Goal: Information Seeking & Learning: Learn about a topic

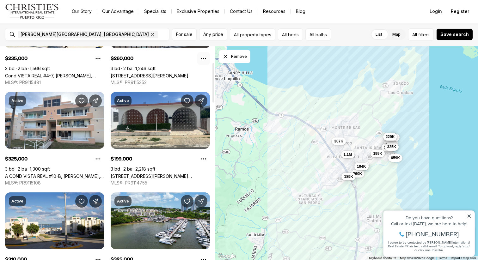
scroll to position [90, 0]
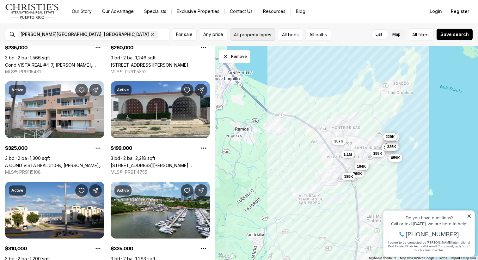
click at [245, 33] on button "All property types" at bounding box center [252, 34] width 45 height 12
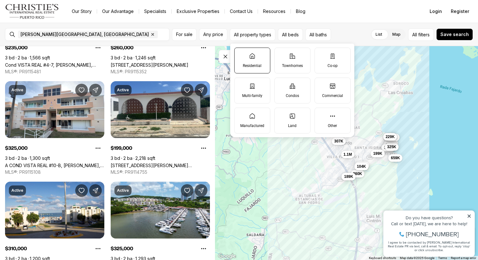
click at [258, 56] on label "Residential" at bounding box center [252, 60] width 36 height 26
click at [241, 54] on button "Residential" at bounding box center [237, 51] width 6 height 6
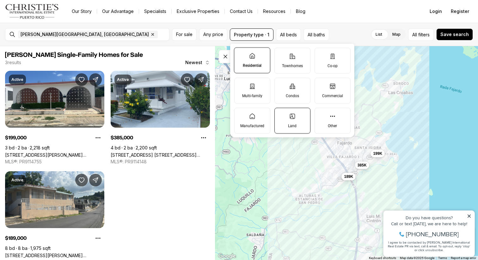
click at [287, 123] on label "Land" at bounding box center [292, 121] width 36 height 26
click at [281, 114] on button "Land" at bounding box center [278, 111] width 6 height 6
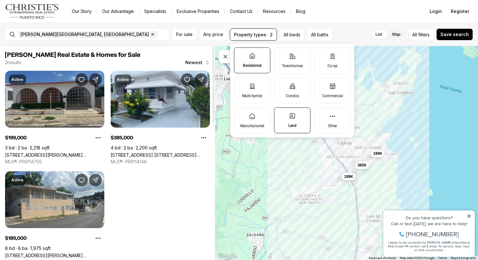
click at [70, 152] on link "[STREET_ADDRESS][PERSON_NAME][PERSON_NAME]" at bounding box center [54, 154] width 99 height 5
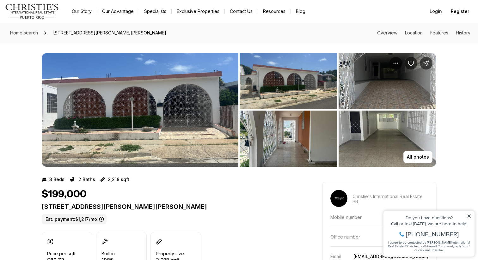
click at [198, 130] on img "View image gallery" at bounding box center [140, 110] width 197 height 114
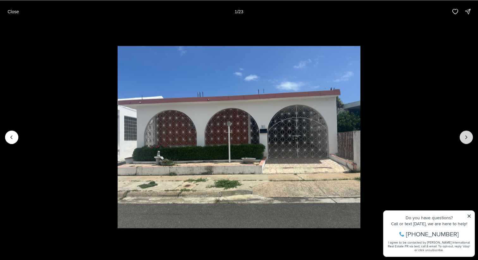
click at [467, 139] on icon "Next slide" at bounding box center [466, 137] width 6 height 6
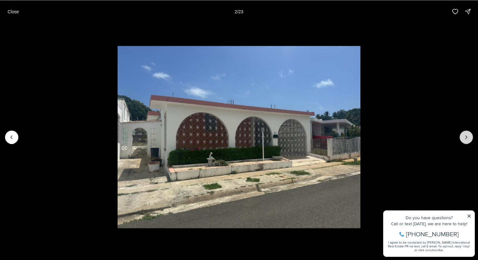
click at [467, 139] on icon "Next slide" at bounding box center [466, 137] width 6 height 6
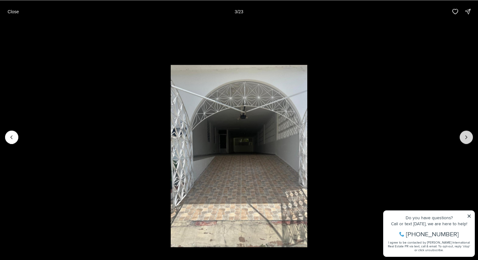
click at [467, 139] on icon "Next slide" at bounding box center [466, 137] width 6 height 6
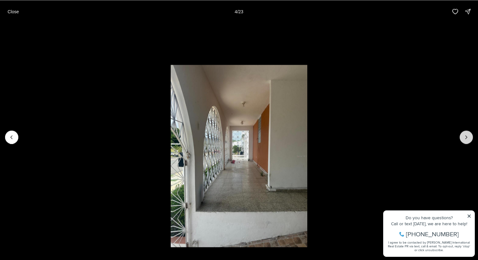
click at [467, 139] on icon "Next slide" at bounding box center [466, 137] width 6 height 6
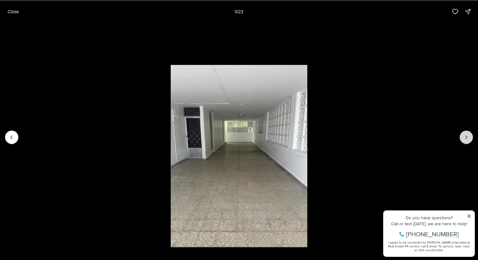
click at [467, 139] on icon "Next slide" at bounding box center [466, 137] width 6 height 6
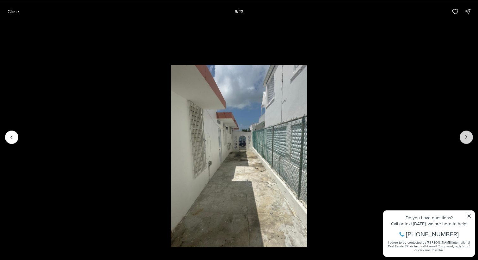
click at [467, 139] on icon "Next slide" at bounding box center [466, 137] width 6 height 6
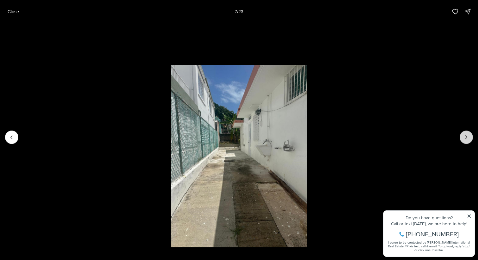
click at [467, 139] on icon "Next slide" at bounding box center [466, 137] width 6 height 6
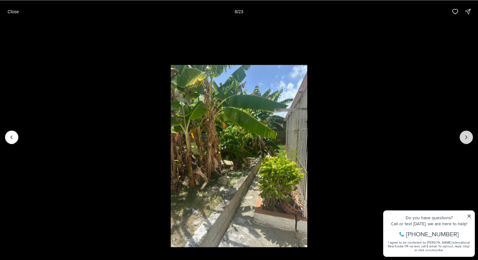
click at [467, 139] on icon "Next slide" at bounding box center [466, 137] width 6 height 6
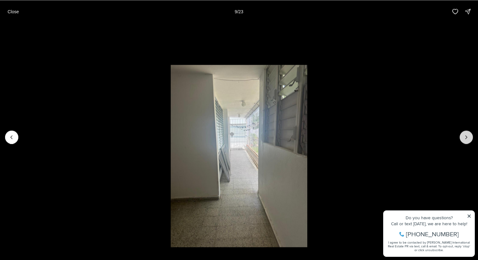
click at [467, 139] on icon "Next slide" at bounding box center [466, 137] width 6 height 6
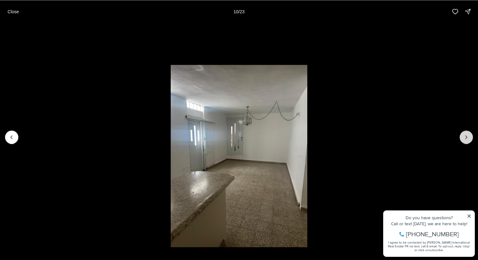
click at [467, 139] on icon "Next slide" at bounding box center [466, 137] width 6 height 6
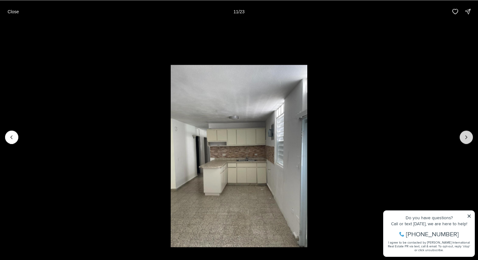
click at [467, 139] on icon "Next slide" at bounding box center [466, 137] width 6 height 6
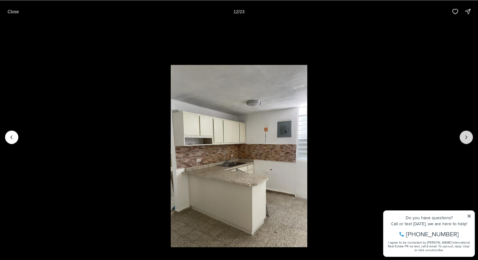
click at [467, 139] on icon "Next slide" at bounding box center [466, 137] width 6 height 6
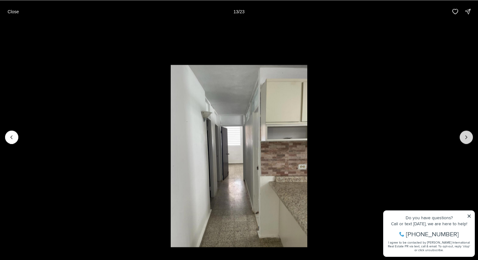
click at [467, 139] on icon "Next slide" at bounding box center [466, 137] width 6 height 6
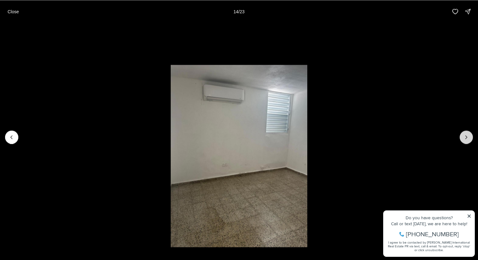
click at [467, 139] on icon "Next slide" at bounding box center [466, 137] width 6 height 6
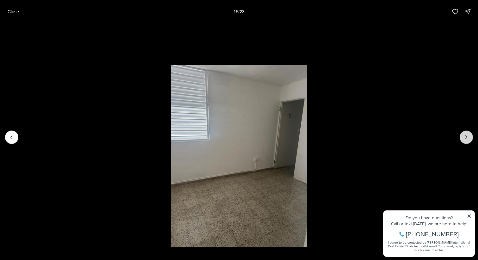
click at [467, 139] on icon "Next slide" at bounding box center [466, 137] width 6 height 6
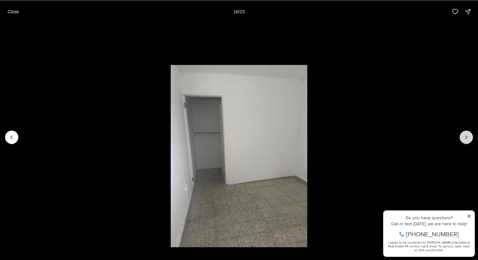
click at [467, 139] on icon "Next slide" at bounding box center [466, 137] width 6 height 6
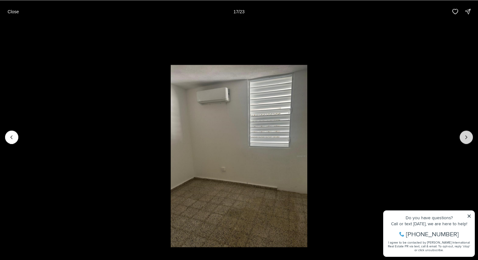
click at [467, 139] on icon "Next slide" at bounding box center [466, 137] width 6 height 6
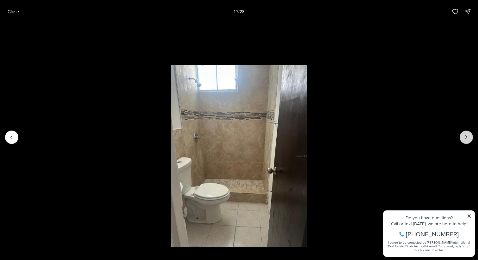
click at [467, 139] on icon "Next slide" at bounding box center [466, 137] width 6 height 6
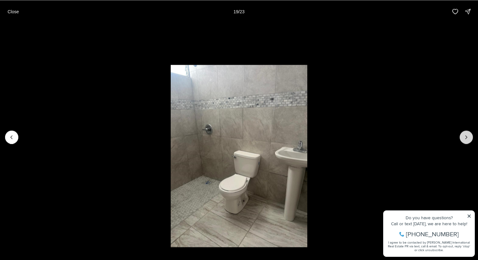
click at [465, 140] on icon "Next slide" at bounding box center [466, 137] width 6 height 6
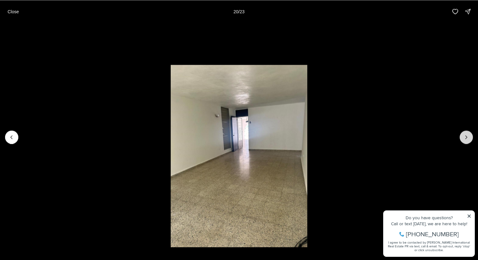
click at [465, 140] on icon "Next slide" at bounding box center [466, 137] width 6 height 6
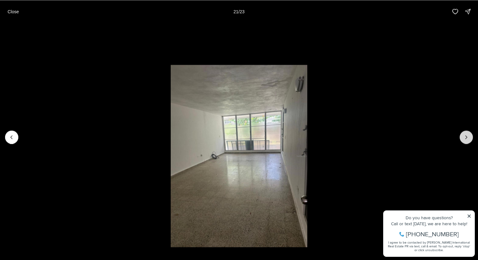
click at [465, 140] on icon "Next slide" at bounding box center [466, 137] width 6 height 6
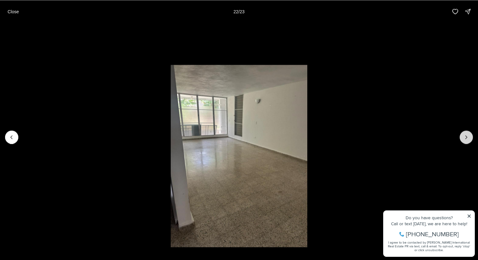
click at [465, 140] on icon "Next slide" at bounding box center [466, 137] width 6 height 6
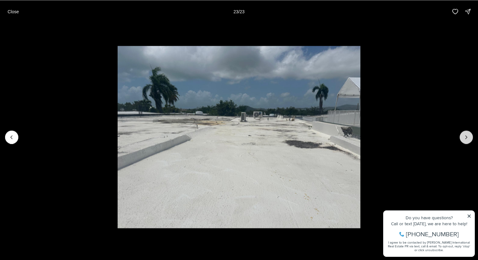
click at [465, 140] on div at bounding box center [465, 136] width 13 height 13
click at [466, 138] on div at bounding box center [465, 136] width 13 height 13
click at [11, 13] on p "Close" at bounding box center [13, 11] width 11 height 5
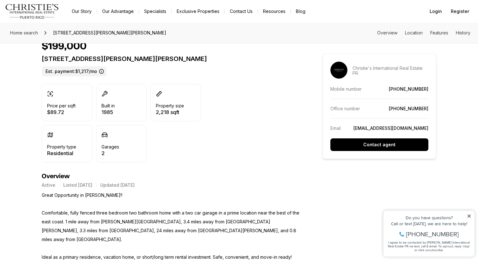
scroll to position [157, 0]
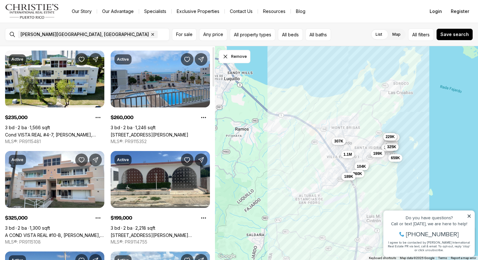
scroll to position [24, 0]
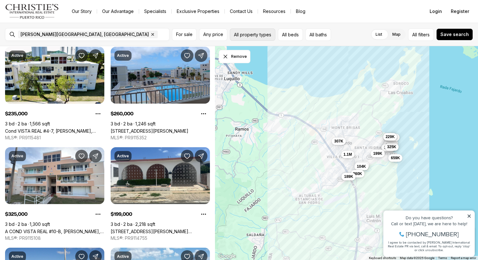
click at [242, 40] on button "All property types" at bounding box center [252, 34] width 45 height 12
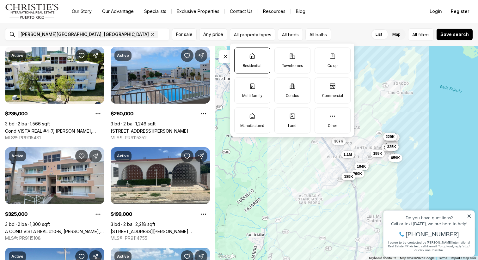
click at [248, 62] on label "Residential" at bounding box center [252, 60] width 36 height 26
click at [241, 54] on button "Residential" at bounding box center [237, 51] width 6 height 6
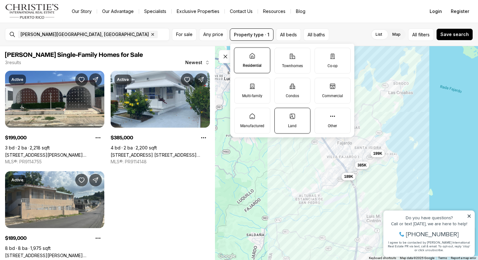
click at [293, 124] on p "Land" at bounding box center [292, 125] width 9 height 5
click at [281, 114] on button "Land" at bounding box center [278, 111] width 6 height 6
click at [339, 131] on label "Other" at bounding box center [332, 121] width 36 height 26
click at [321, 114] on button "Other" at bounding box center [318, 111] width 6 height 6
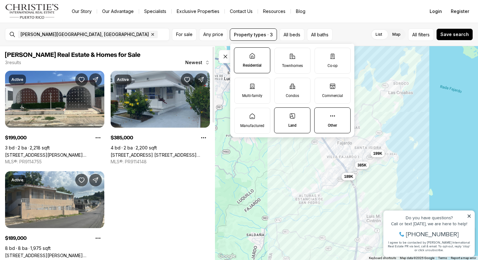
click at [193, 152] on link "257 AVE. GENERAL VALERO 194, FAJARDO PR, 00738" at bounding box center [160, 154] width 99 height 5
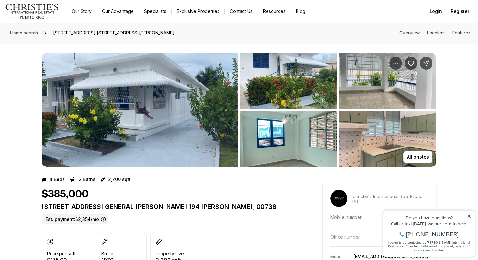
click at [172, 119] on img "View image gallery" at bounding box center [140, 110] width 197 height 114
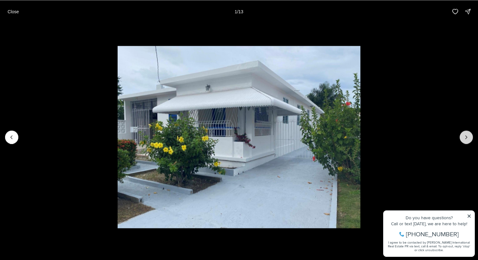
click at [465, 140] on icon "Next slide" at bounding box center [466, 137] width 6 height 6
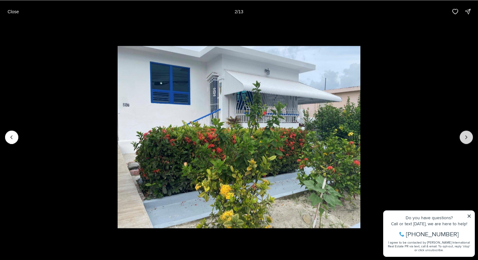
click at [465, 140] on icon "Next slide" at bounding box center [466, 137] width 6 height 6
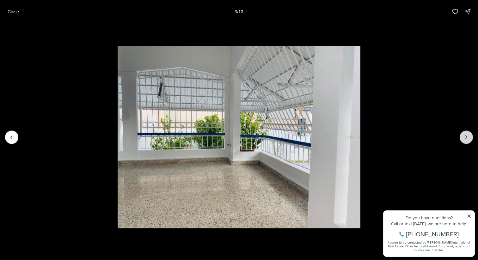
click at [465, 140] on icon "Next slide" at bounding box center [466, 137] width 6 height 6
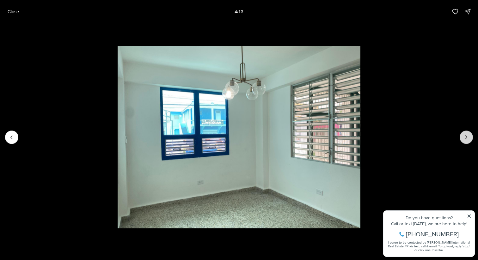
click at [465, 140] on icon "Next slide" at bounding box center [466, 137] width 6 height 6
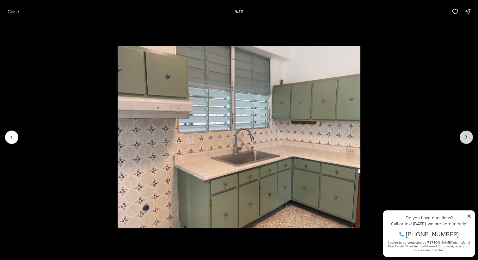
click at [465, 140] on icon "Next slide" at bounding box center [466, 137] width 6 height 6
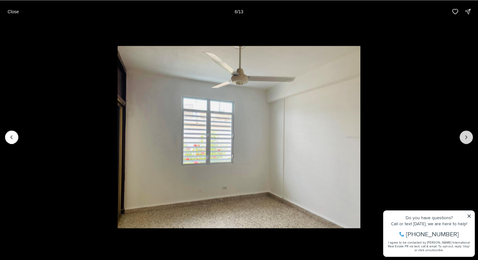
click at [465, 140] on icon "Next slide" at bounding box center [466, 137] width 6 height 6
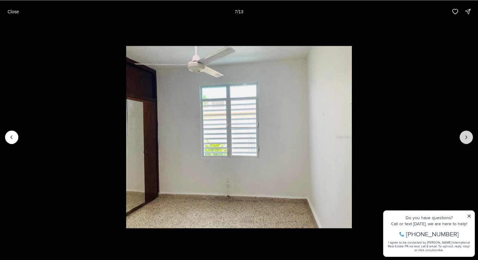
click at [465, 140] on icon "Next slide" at bounding box center [466, 137] width 6 height 6
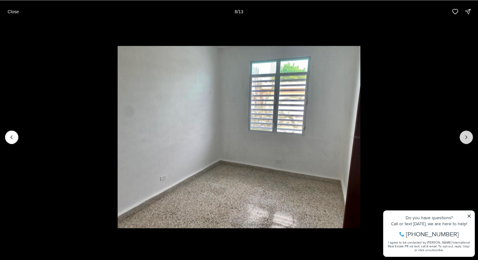
click at [465, 140] on icon "Next slide" at bounding box center [466, 137] width 6 height 6
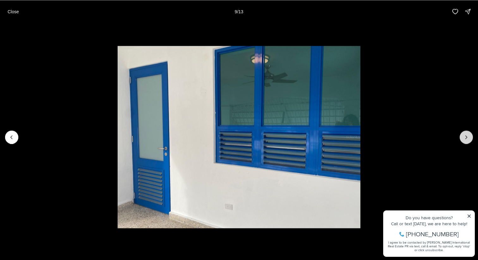
click at [465, 140] on icon "Next slide" at bounding box center [466, 137] width 6 height 6
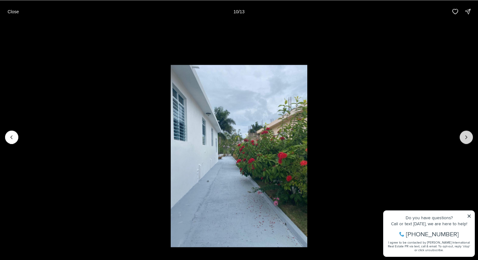
click at [465, 140] on icon "Next slide" at bounding box center [466, 137] width 6 height 6
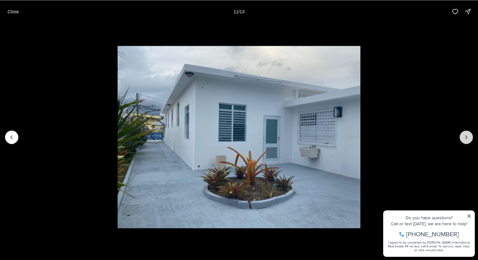
click at [465, 140] on icon "Next slide" at bounding box center [466, 137] width 6 height 6
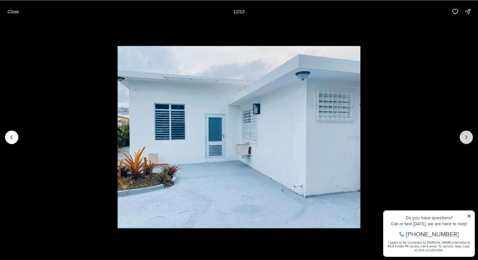
click at [465, 140] on icon "Next slide" at bounding box center [466, 137] width 6 height 6
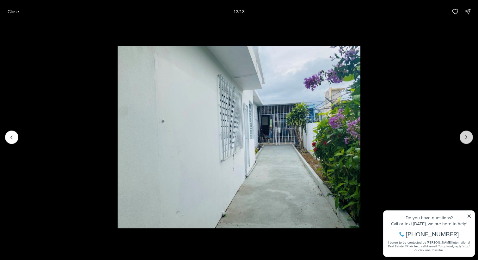
click at [465, 140] on div at bounding box center [465, 136] width 13 height 13
click at [466, 133] on div at bounding box center [465, 136] width 13 height 13
click at [17, 12] on p "Close" at bounding box center [13, 11] width 11 height 5
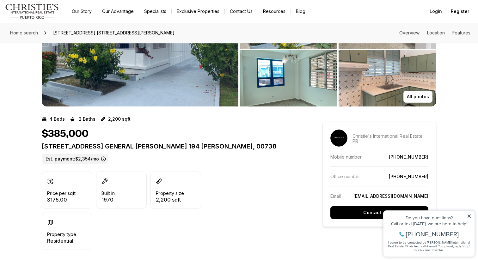
scroll to position [67, 0]
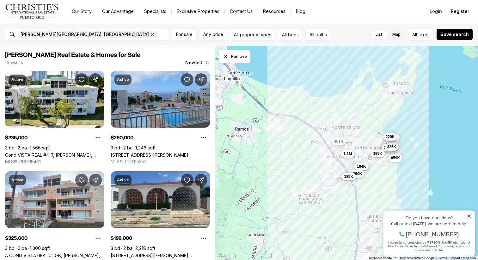
click at [346, 154] on span "1.1M" at bounding box center [347, 153] width 9 height 5
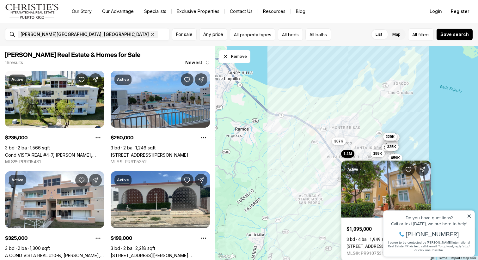
click at [366, 244] on link "[STREET_ADDRESS] EL CONQUISTADOR #5351-5352-5353, [PERSON_NAME], 00738" at bounding box center [385, 246] width 79 height 5
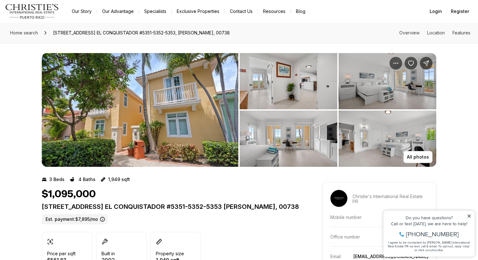
click at [264, 104] on img "View image gallery" at bounding box center [288, 81] width 98 height 56
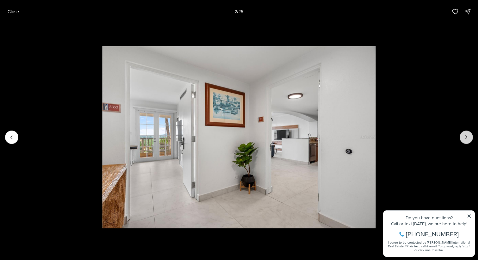
click at [468, 136] on icon "Next slide" at bounding box center [466, 137] width 6 height 6
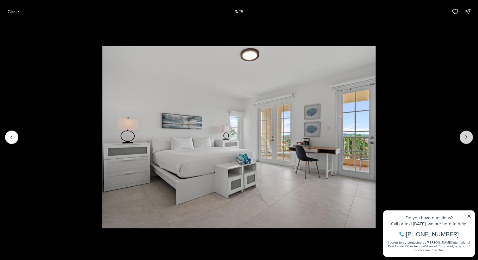
click at [468, 136] on icon "Next slide" at bounding box center [466, 137] width 6 height 6
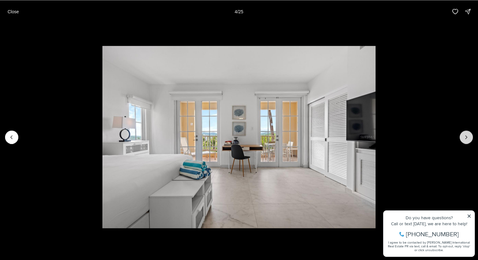
click at [468, 136] on icon "Next slide" at bounding box center [466, 137] width 6 height 6
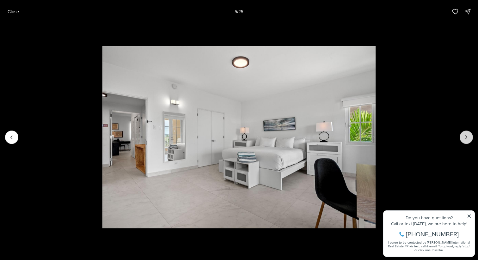
click at [468, 136] on icon "Next slide" at bounding box center [466, 137] width 6 height 6
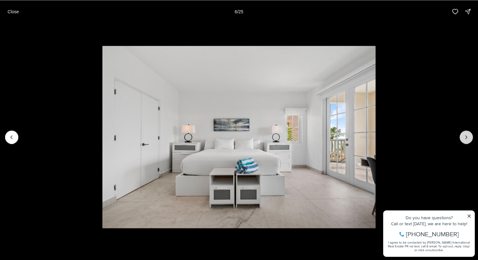
click at [468, 136] on icon "Next slide" at bounding box center [466, 137] width 6 height 6
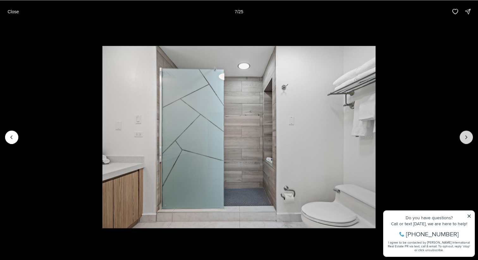
click at [468, 136] on icon "Next slide" at bounding box center [466, 137] width 6 height 6
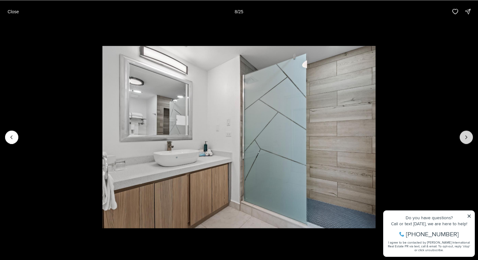
click at [468, 136] on icon "Next slide" at bounding box center [466, 137] width 6 height 6
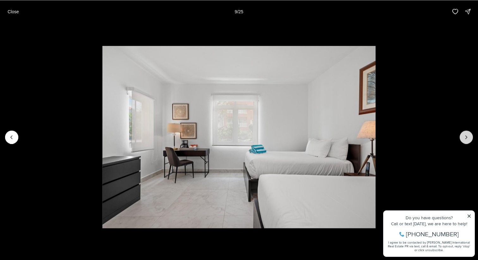
click at [468, 136] on icon "Next slide" at bounding box center [466, 137] width 6 height 6
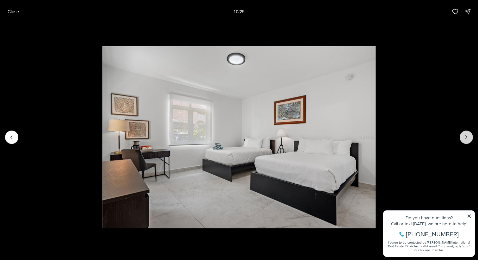
click at [468, 136] on icon "Next slide" at bounding box center [466, 137] width 6 height 6
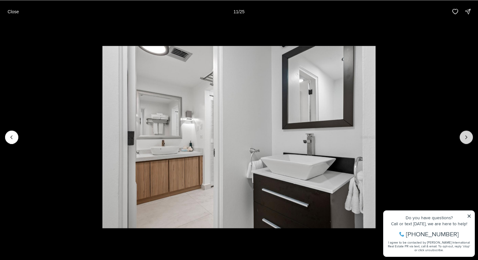
click at [468, 136] on icon "Next slide" at bounding box center [466, 137] width 6 height 6
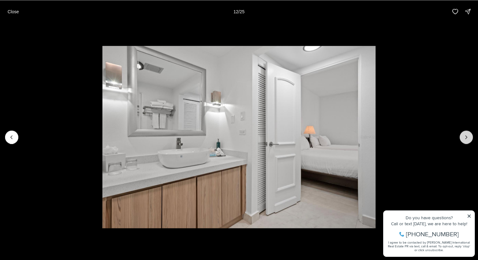
click at [468, 136] on icon "Next slide" at bounding box center [466, 137] width 6 height 6
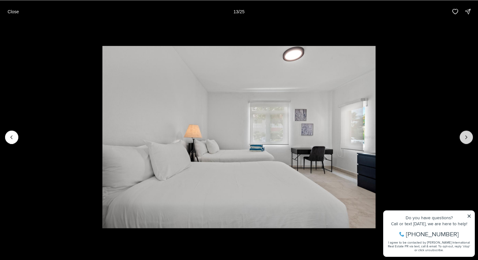
click at [468, 136] on icon "Next slide" at bounding box center [466, 137] width 6 height 6
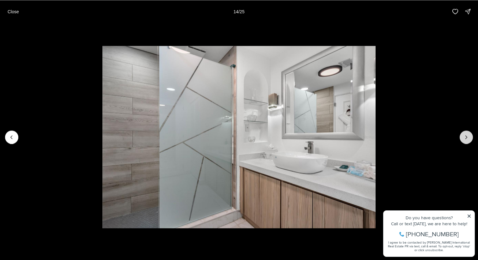
click at [468, 136] on icon "Next slide" at bounding box center [466, 137] width 6 height 6
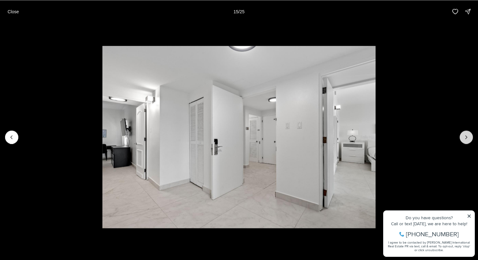
click at [468, 136] on icon "Next slide" at bounding box center [466, 137] width 6 height 6
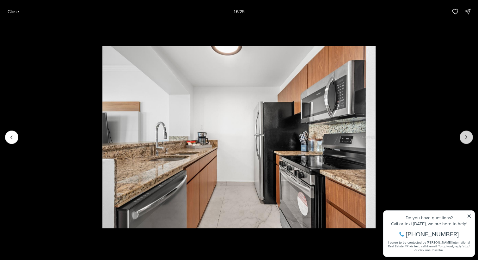
click at [468, 136] on icon "Next slide" at bounding box center [466, 137] width 6 height 6
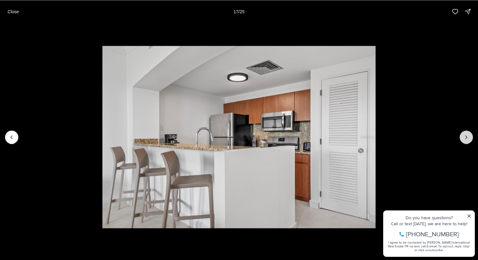
click at [468, 136] on icon "Next slide" at bounding box center [466, 137] width 6 height 6
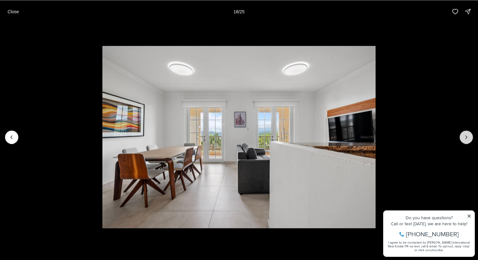
click at [468, 136] on icon "Next slide" at bounding box center [466, 137] width 6 height 6
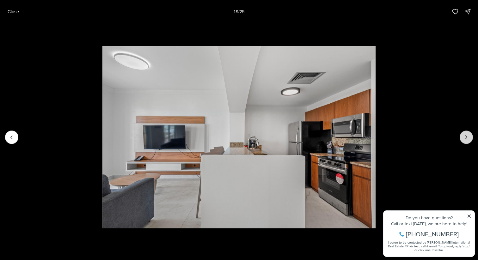
click at [468, 136] on icon "Next slide" at bounding box center [466, 137] width 6 height 6
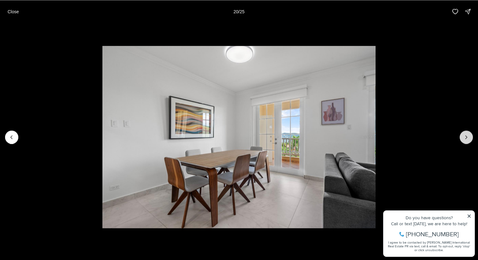
click at [468, 136] on icon "Next slide" at bounding box center [466, 137] width 6 height 6
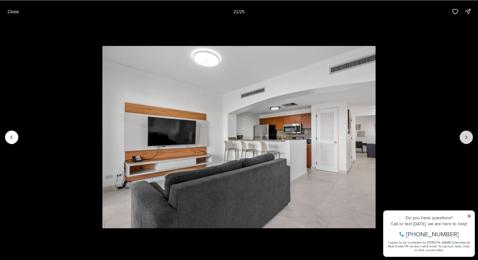
click at [468, 136] on icon "Next slide" at bounding box center [466, 137] width 6 height 6
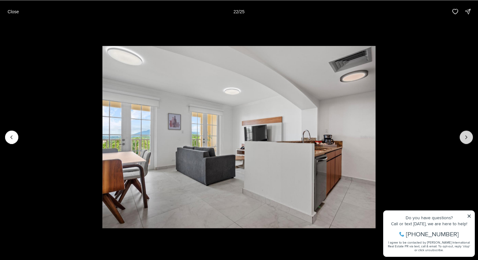
click at [468, 136] on icon "Next slide" at bounding box center [466, 137] width 6 height 6
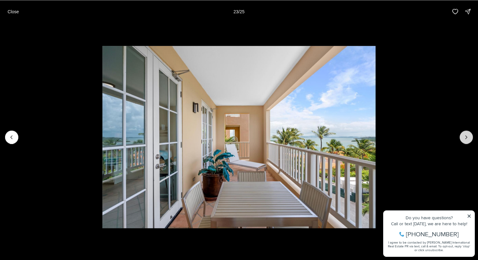
click at [465, 139] on icon "Next slide" at bounding box center [466, 137] width 6 height 6
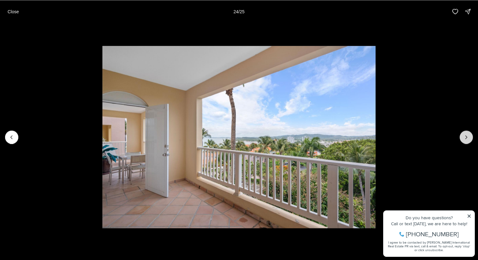
click at [465, 139] on icon "Next slide" at bounding box center [466, 137] width 6 height 6
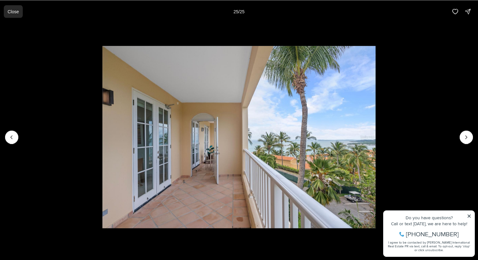
click at [9, 15] on button "Close" at bounding box center [13, 11] width 19 height 13
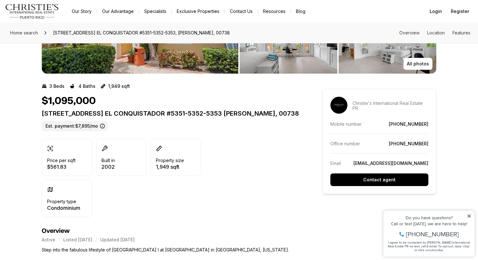
scroll to position [87, 0]
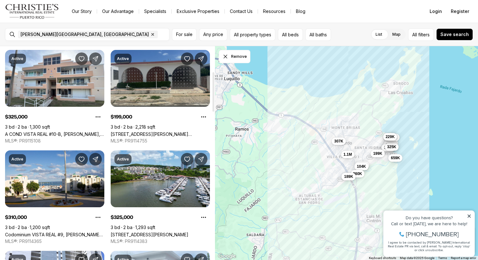
scroll to position [113, 0]
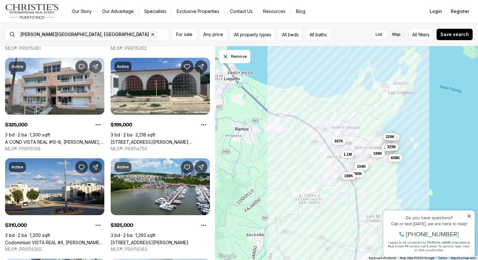
click at [350, 177] on span "189K" at bounding box center [348, 175] width 9 height 5
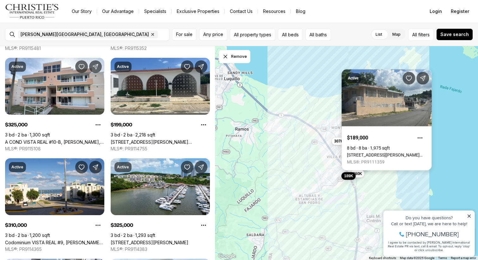
click at [391, 153] on link "55 CALLE RAMON QUIÑONES CARABALLO, FAJARDO PR, 00738" at bounding box center [386, 155] width 79 height 5
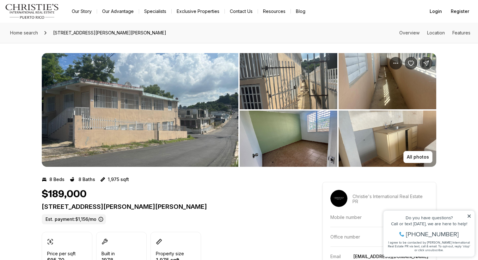
click at [192, 98] on img "View image gallery" at bounding box center [140, 110] width 197 height 114
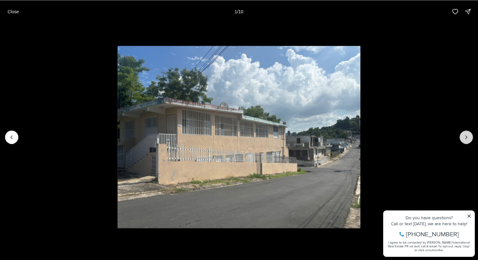
click at [464, 136] on icon "Next slide" at bounding box center [466, 137] width 6 height 6
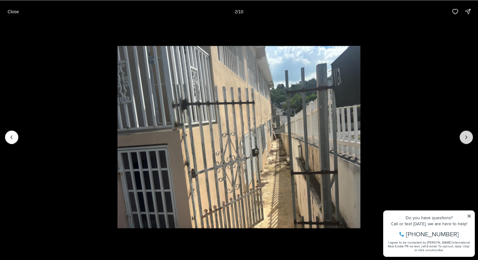
click at [464, 136] on icon "Next slide" at bounding box center [466, 137] width 6 height 6
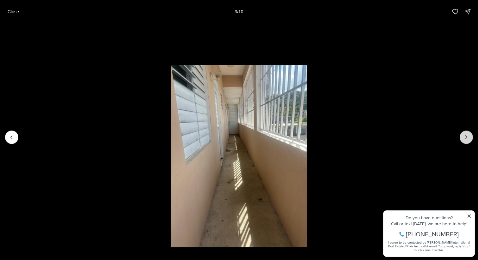
click at [464, 136] on icon "Next slide" at bounding box center [466, 137] width 6 height 6
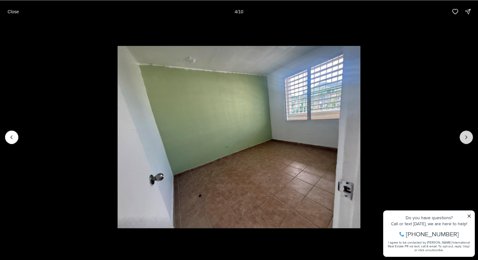
click at [464, 136] on icon "Next slide" at bounding box center [466, 137] width 6 height 6
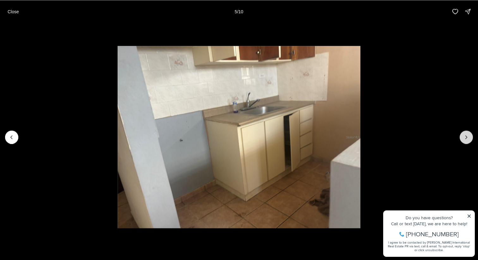
click at [464, 136] on icon "Next slide" at bounding box center [466, 137] width 6 height 6
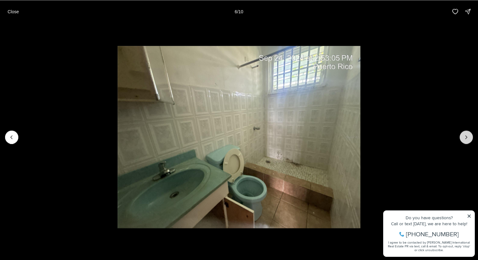
click at [464, 136] on icon "Next slide" at bounding box center [466, 137] width 6 height 6
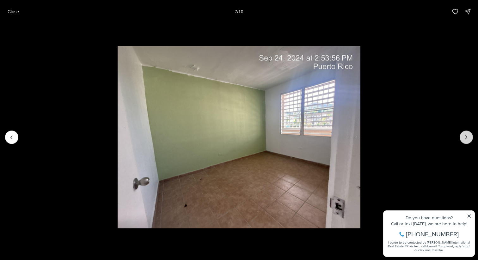
click at [464, 136] on icon "Next slide" at bounding box center [466, 137] width 6 height 6
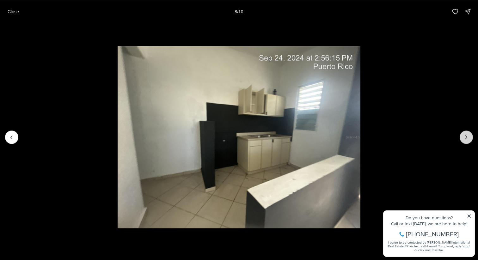
click at [464, 136] on icon "Next slide" at bounding box center [466, 137] width 6 height 6
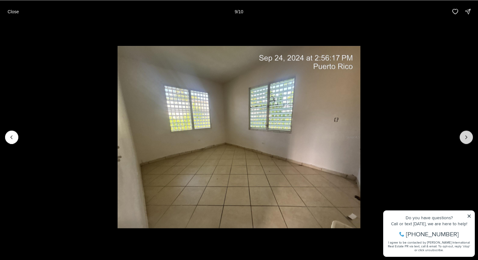
click at [464, 136] on icon "Next slide" at bounding box center [466, 137] width 6 height 6
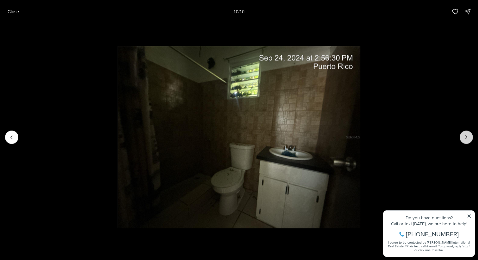
click at [464, 136] on div at bounding box center [465, 136] width 13 height 13
click at [15, 9] on p "Close" at bounding box center [13, 11] width 11 height 5
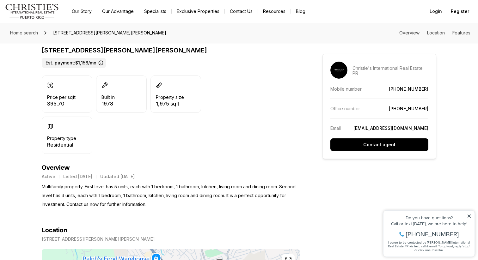
scroll to position [114, 0]
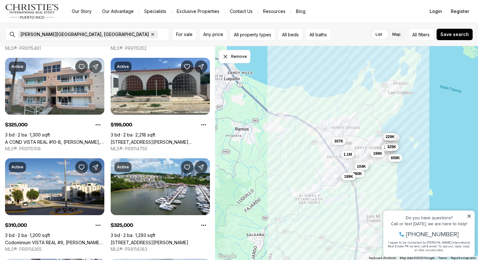
click at [152, 35] on icon "button" at bounding box center [153, 34] width 2 height 2
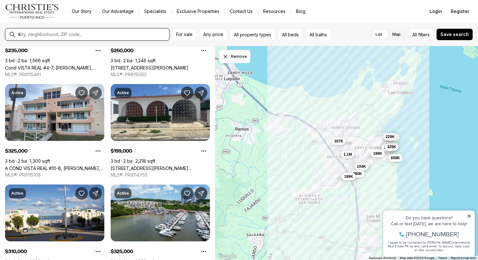
click at [98, 37] on input "text" at bounding box center [92, 35] width 148 height 6
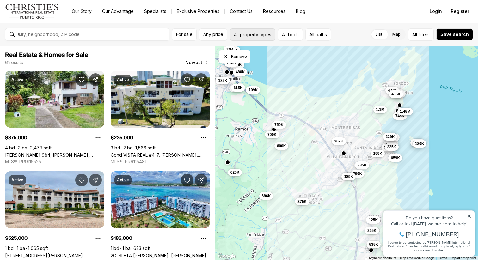
click at [251, 34] on button "All property types" at bounding box center [252, 34] width 45 height 12
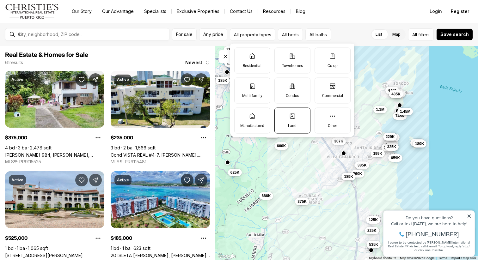
click at [293, 123] on p "Land" at bounding box center [292, 125] width 9 height 5
click at [281, 114] on button "Land" at bounding box center [278, 111] width 6 height 6
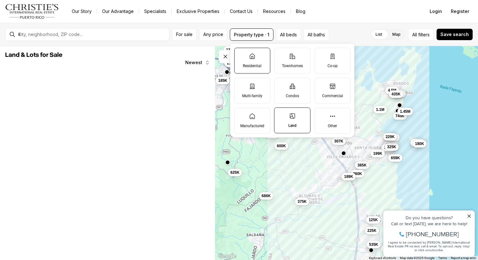
click at [256, 59] on label "Residential" at bounding box center [252, 61] width 36 height 26
click at [241, 54] on button "Residential" at bounding box center [237, 51] width 6 height 6
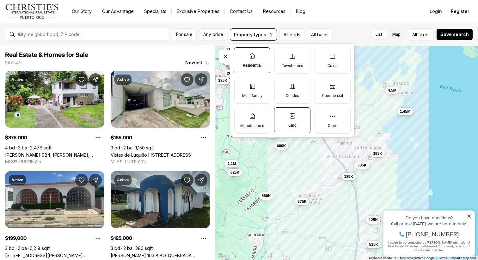
click at [334, 19] on nav "Go to: Homepage Our Story Our Advantage Specialists Exclusive Properties Contac…" at bounding box center [239, 11] width 478 height 23
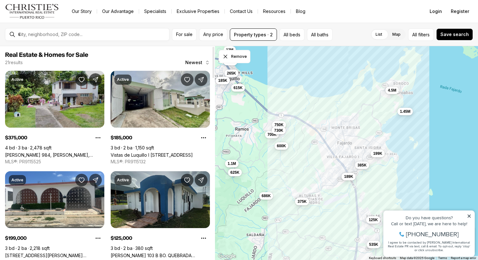
click at [56, 152] on link "Naranjo 984, FAJARDO PR, 00738" at bounding box center [54, 154] width 99 height 5
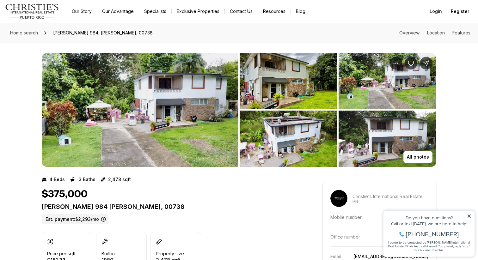
click at [203, 167] on section "4 Beds 3 Baths 2,478 sqft $375,000 [PERSON_NAME] 984 [PERSON_NAME], 00738 Est. …" at bounding box center [171, 244] width 258 height 154
click at [138, 128] on img "View image gallery" at bounding box center [140, 110] width 197 height 114
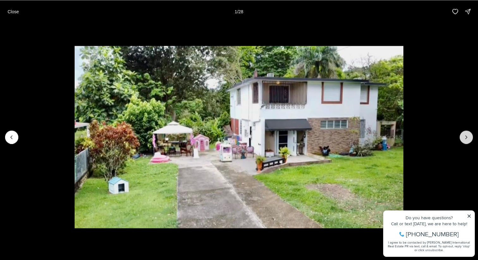
click at [467, 140] on button "Next slide" at bounding box center [465, 136] width 13 height 13
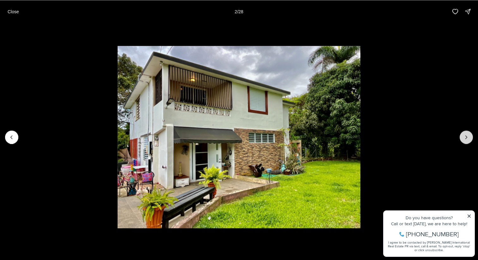
click at [467, 140] on button "Next slide" at bounding box center [465, 136] width 13 height 13
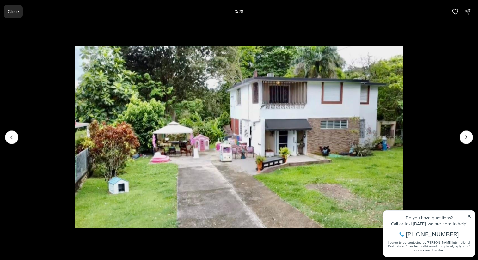
click at [9, 14] on button "Close" at bounding box center [13, 11] width 19 height 13
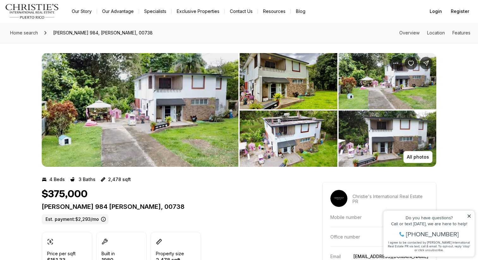
click at [186, 135] on img "View image gallery" at bounding box center [140, 110] width 197 height 114
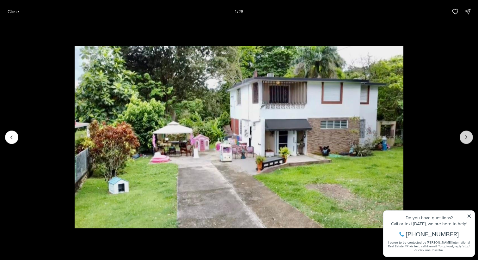
click at [465, 139] on icon "Next slide" at bounding box center [466, 137] width 6 height 6
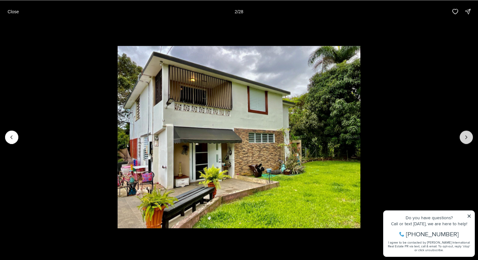
click at [465, 139] on icon "Next slide" at bounding box center [466, 137] width 6 height 6
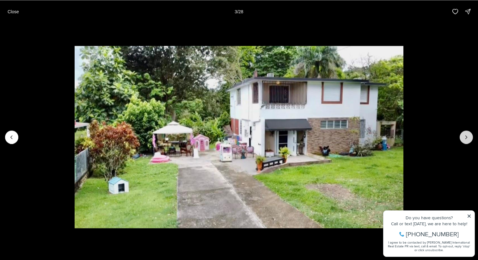
click at [465, 139] on icon "Next slide" at bounding box center [466, 137] width 6 height 6
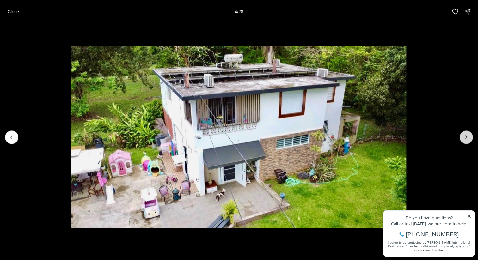
click at [465, 139] on icon "Next slide" at bounding box center [466, 137] width 6 height 6
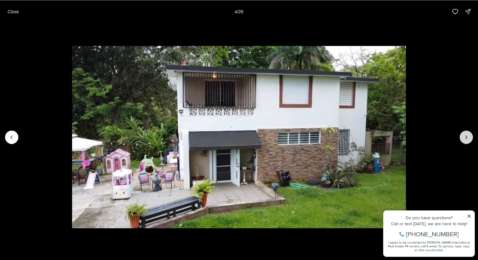
click at [465, 139] on icon "Next slide" at bounding box center [466, 137] width 6 height 6
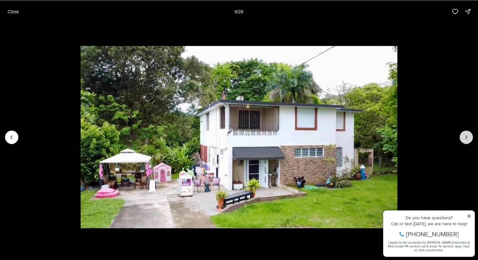
click at [463, 139] on icon "Next slide" at bounding box center [466, 137] width 6 height 6
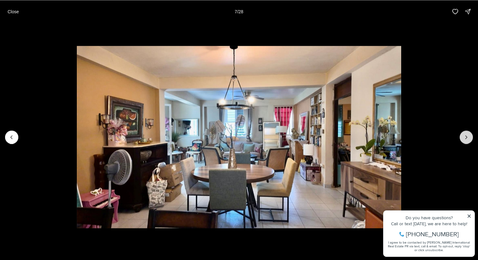
click at [463, 139] on icon "Next slide" at bounding box center [466, 137] width 6 height 6
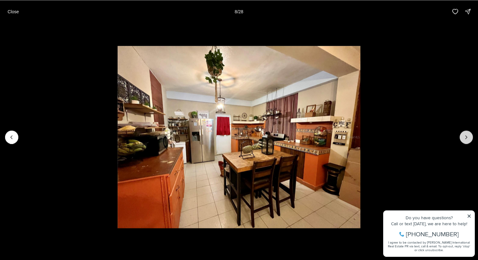
click at [463, 139] on icon "Next slide" at bounding box center [466, 137] width 6 height 6
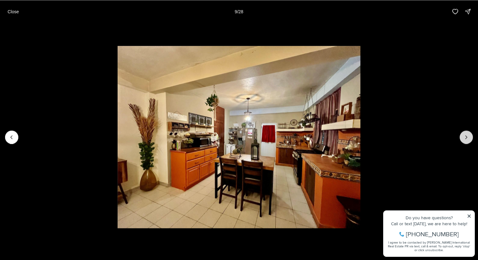
click at [463, 139] on icon "Next slide" at bounding box center [466, 137] width 6 height 6
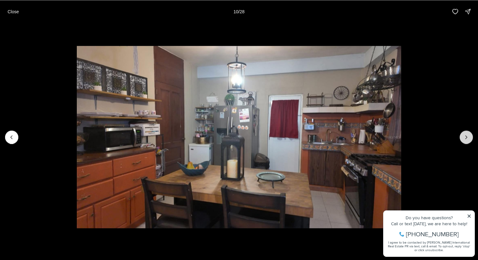
click at [463, 139] on icon "Next slide" at bounding box center [466, 137] width 6 height 6
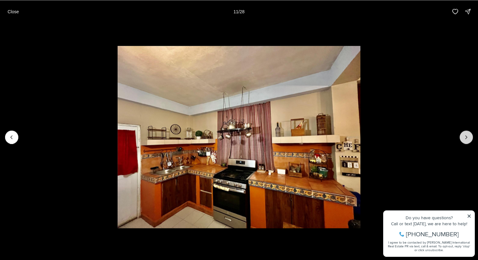
click at [463, 139] on icon "Next slide" at bounding box center [466, 137] width 6 height 6
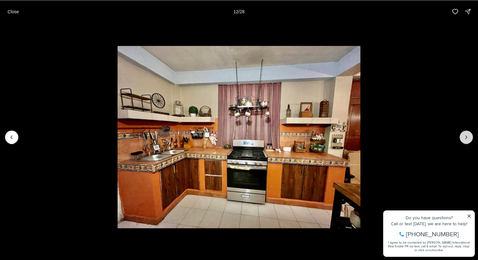
click at [463, 139] on icon "Next slide" at bounding box center [466, 137] width 6 height 6
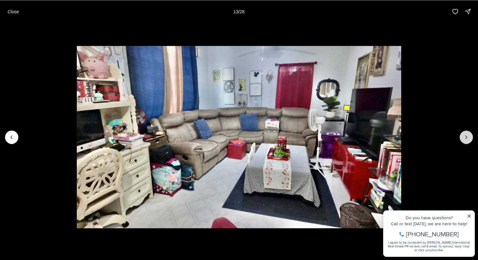
click at [463, 139] on icon "Next slide" at bounding box center [466, 137] width 6 height 6
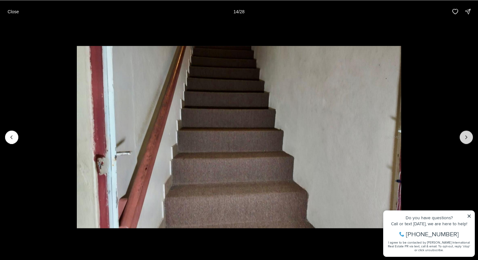
click at [463, 139] on icon "Next slide" at bounding box center [466, 137] width 6 height 6
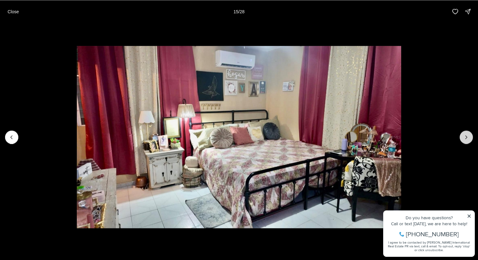
click at [463, 139] on icon "Next slide" at bounding box center [466, 137] width 6 height 6
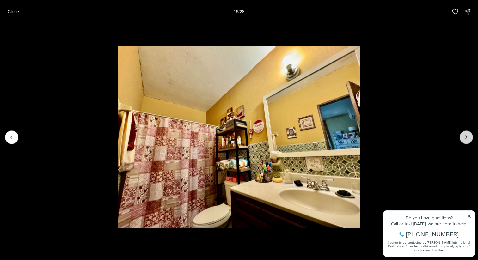
click at [463, 139] on icon "Next slide" at bounding box center [466, 137] width 6 height 6
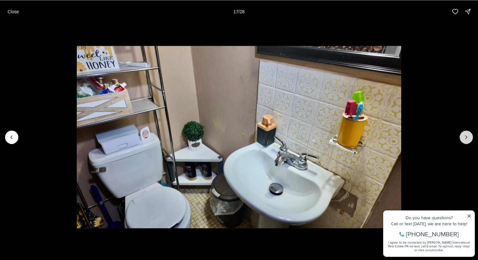
click at [463, 139] on icon "Next slide" at bounding box center [466, 137] width 6 height 6
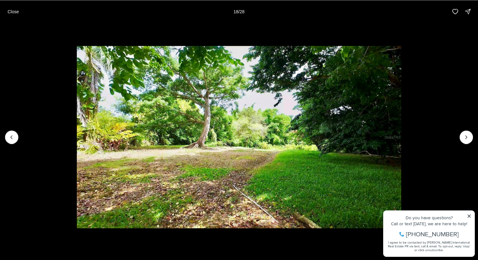
click at [22, 142] on li "18 of 28" at bounding box center [239, 137] width 478 height 228
click at [14, 139] on icon "Previous slide" at bounding box center [12, 137] width 6 height 6
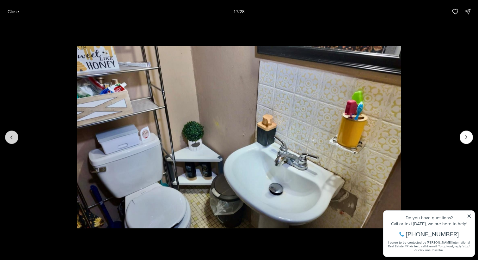
click at [12, 136] on icon "Previous slide" at bounding box center [12, 137] width 2 height 3
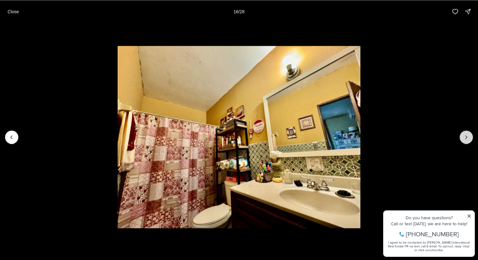
click at [468, 136] on icon "Next slide" at bounding box center [466, 137] width 6 height 6
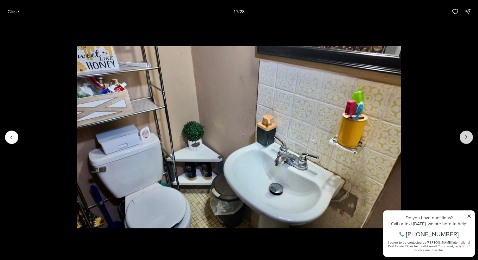
click at [467, 136] on icon "Next slide" at bounding box center [466, 137] width 6 height 6
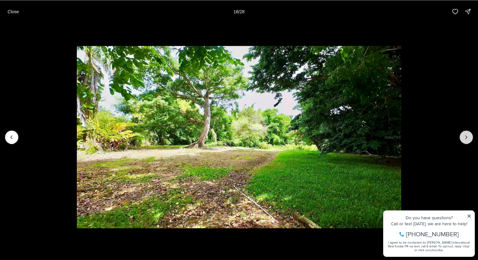
click at [467, 136] on icon "Next slide" at bounding box center [466, 137] width 6 height 6
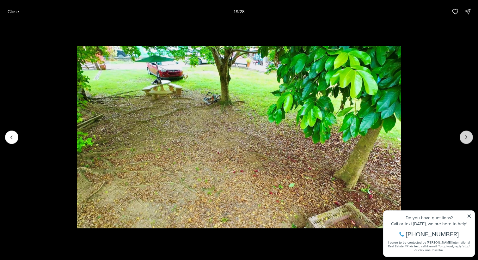
click at [467, 136] on icon "Next slide" at bounding box center [466, 137] width 6 height 6
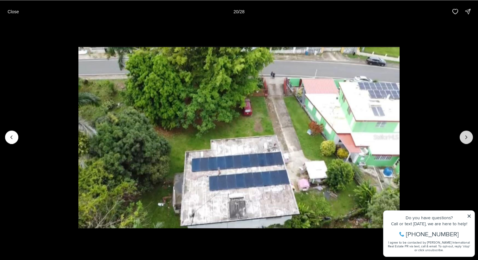
click at [467, 136] on icon "Next slide" at bounding box center [466, 137] width 6 height 6
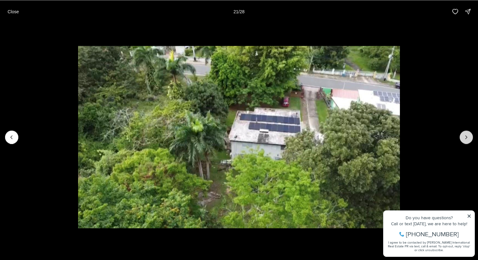
click at [467, 136] on icon "Next slide" at bounding box center [466, 137] width 6 height 6
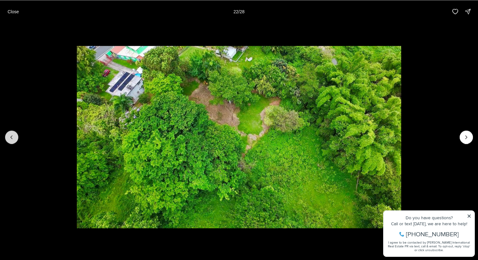
click at [10, 142] on button "Previous slide" at bounding box center [11, 136] width 13 height 13
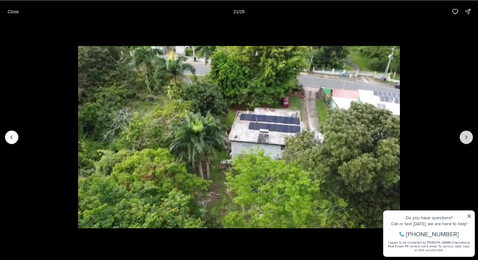
click at [469, 142] on button "Next slide" at bounding box center [465, 136] width 13 height 13
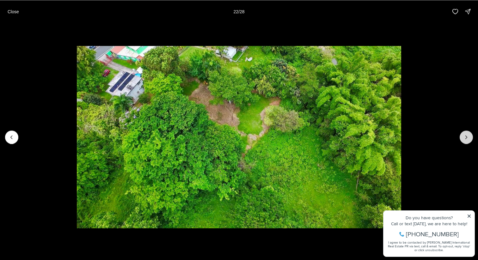
click at [469, 142] on button "Next slide" at bounding box center [465, 136] width 13 height 13
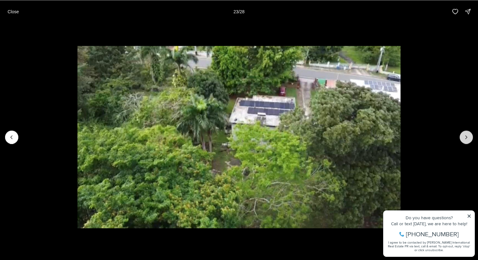
click at [471, 145] on li "23 of 28" at bounding box center [239, 137] width 478 height 228
click at [465, 136] on icon "Next slide" at bounding box center [466, 137] width 6 height 6
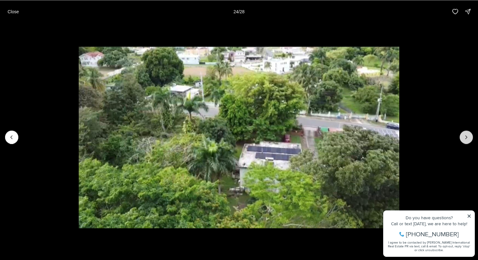
click at [465, 136] on icon "Next slide" at bounding box center [466, 137] width 6 height 6
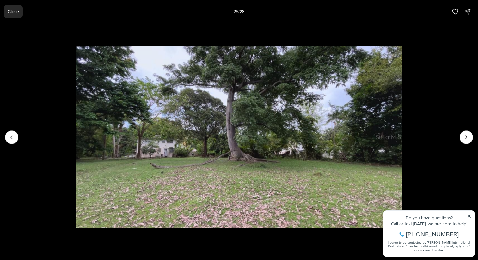
click at [8, 11] on p "Close" at bounding box center [13, 11] width 11 height 5
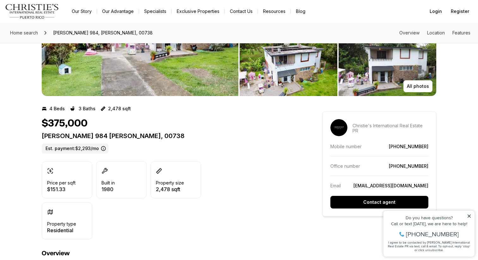
scroll to position [70, 0]
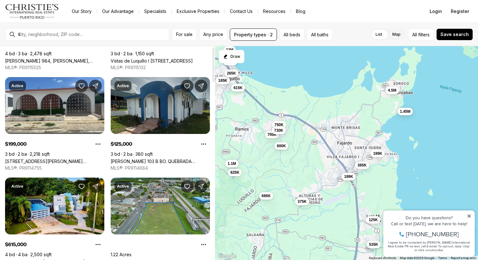
scroll to position [103, 0]
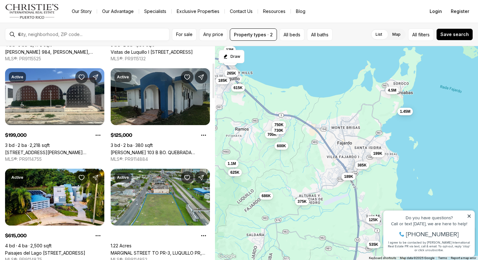
click at [187, 150] on link "[PERSON_NAME] 103 B BO. QUEBRADA VUELTAS, [PERSON_NAME], 00738" at bounding box center [160, 152] width 99 height 5
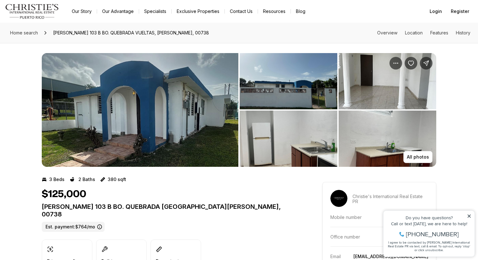
click at [150, 111] on img "View image gallery" at bounding box center [140, 110] width 197 height 114
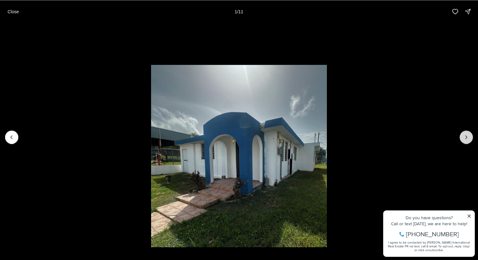
click at [464, 134] on icon "Next slide" at bounding box center [466, 137] width 6 height 6
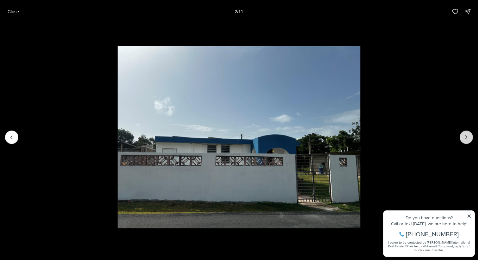
click at [464, 134] on icon "Next slide" at bounding box center [466, 137] width 6 height 6
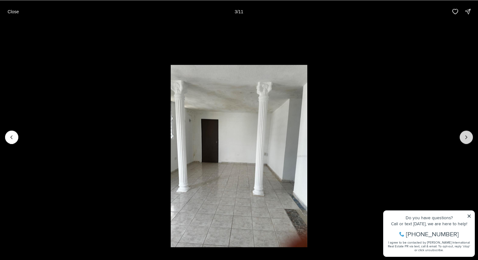
click at [464, 134] on icon "Next slide" at bounding box center [466, 137] width 6 height 6
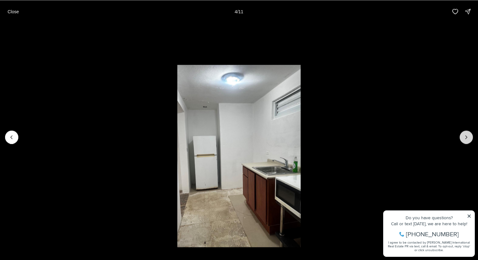
click at [464, 134] on icon "Next slide" at bounding box center [466, 137] width 6 height 6
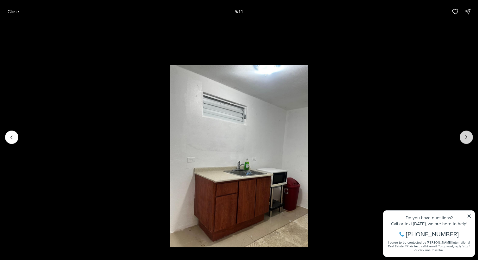
click at [464, 134] on icon "Next slide" at bounding box center [466, 137] width 6 height 6
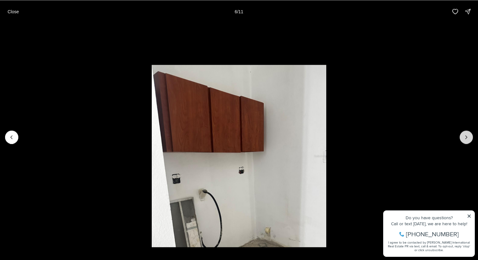
click at [464, 134] on icon "Next slide" at bounding box center [466, 137] width 6 height 6
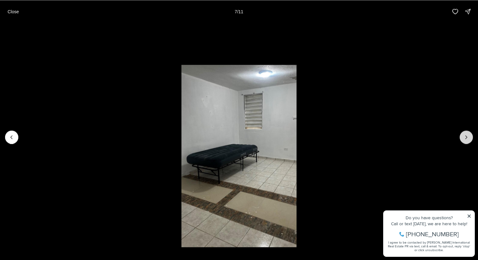
click at [464, 134] on icon "Next slide" at bounding box center [466, 137] width 6 height 6
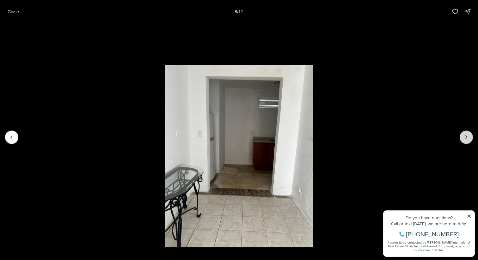
click at [464, 134] on icon "Next slide" at bounding box center [466, 137] width 6 height 6
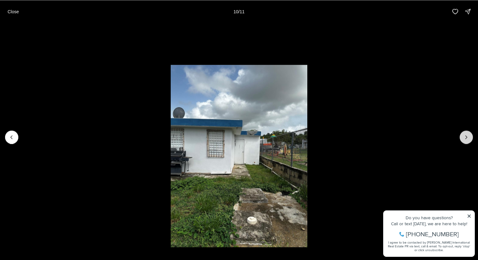
click at [464, 134] on icon "Next slide" at bounding box center [466, 137] width 6 height 6
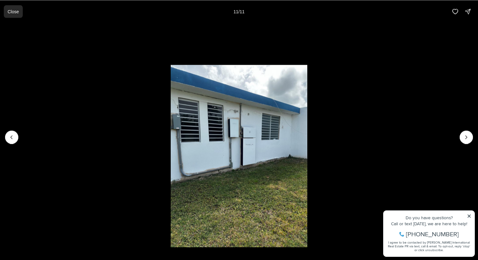
click at [15, 11] on p "Close" at bounding box center [13, 11] width 11 height 5
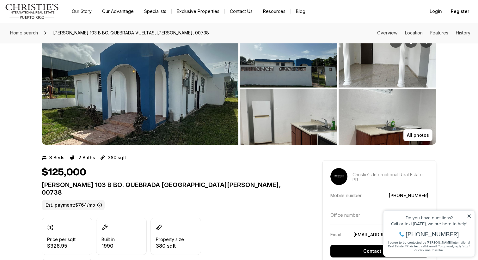
scroll to position [15, 0]
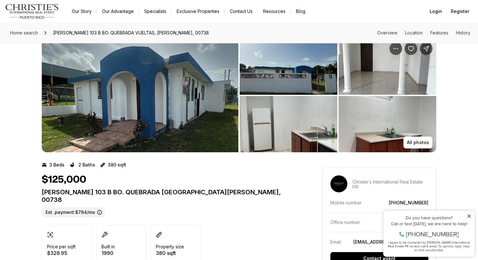
click at [196, 116] on img "View image gallery" at bounding box center [140, 96] width 197 height 114
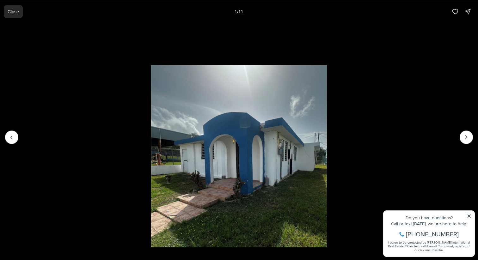
click at [11, 7] on button "Close" at bounding box center [13, 11] width 19 height 13
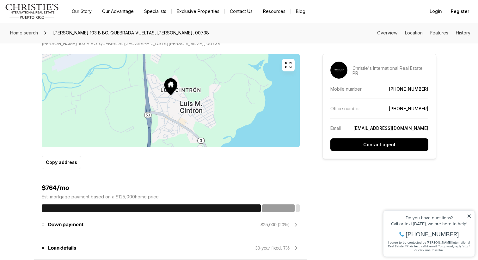
scroll to position [365, 0]
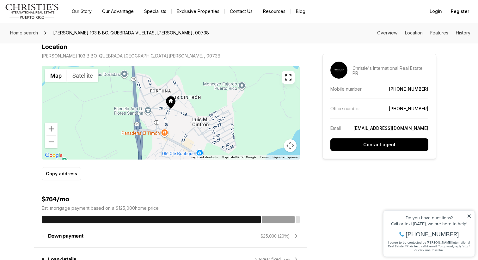
click at [213, 111] on div at bounding box center [171, 113] width 258 height 94
click at [259, 113] on div at bounding box center [171, 113] width 258 height 94
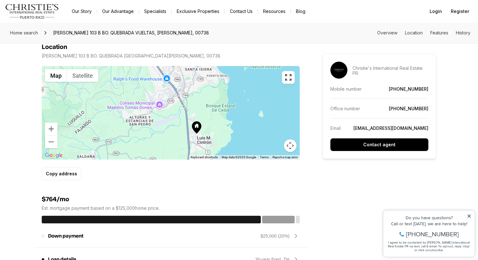
drag, startPoint x: 202, startPoint y: 74, endPoint x: 226, endPoint y: 126, distance: 57.7
click at [227, 127] on div at bounding box center [171, 113] width 258 height 94
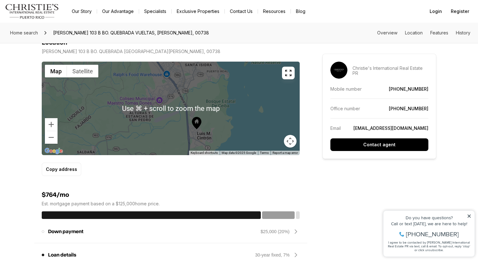
scroll to position [375, 0]
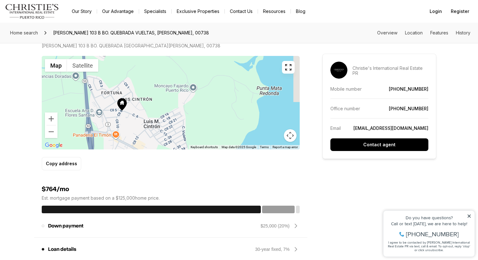
drag, startPoint x: 264, startPoint y: 123, endPoint x: 210, endPoint y: 39, distance: 99.2
click at [272, 87] on div at bounding box center [171, 103] width 258 height 94
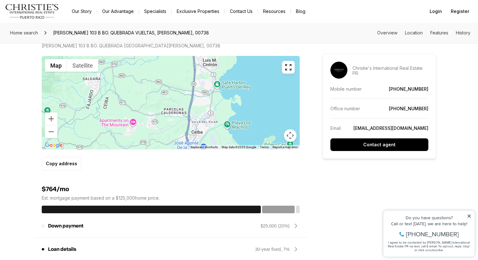
drag, startPoint x: 256, startPoint y: 123, endPoint x: 256, endPoint y: 76, distance: 47.4
click at [256, 76] on div at bounding box center [171, 103] width 258 height 94
click at [233, 121] on div at bounding box center [171, 103] width 258 height 94
click at [240, 119] on div at bounding box center [171, 103] width 258 height 94
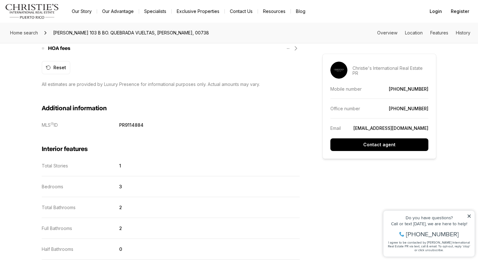
scroll to position [629, 0]
